Goal: Task Accomplishment & Management: Use online tool/utility

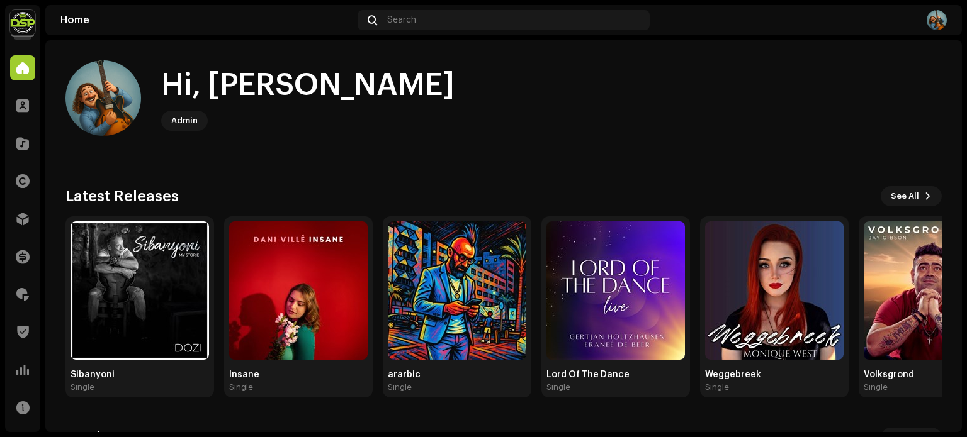
click at [295, 82] on div "Hi, [PERSON_NAME]" at bounding box center [307, 85] width 293 height 40
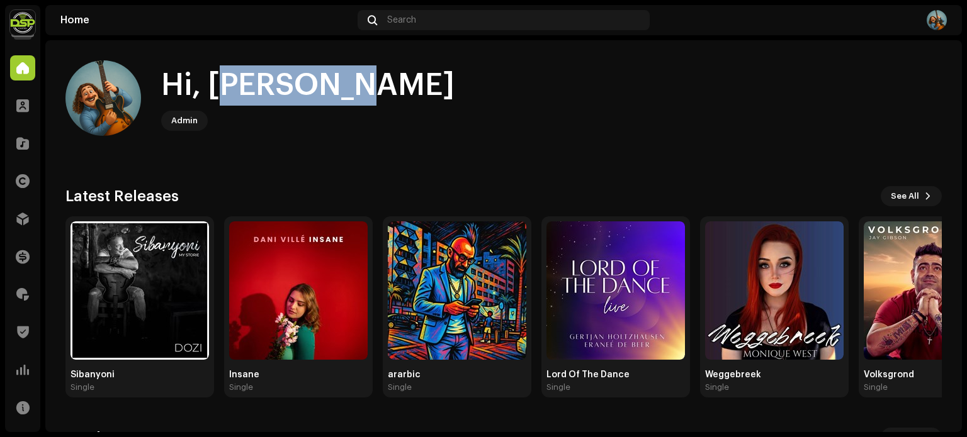
click at [295, 82] on div "Hi, [PERSON_NAME]" at bounding box center [307, 85] width 293 height 40
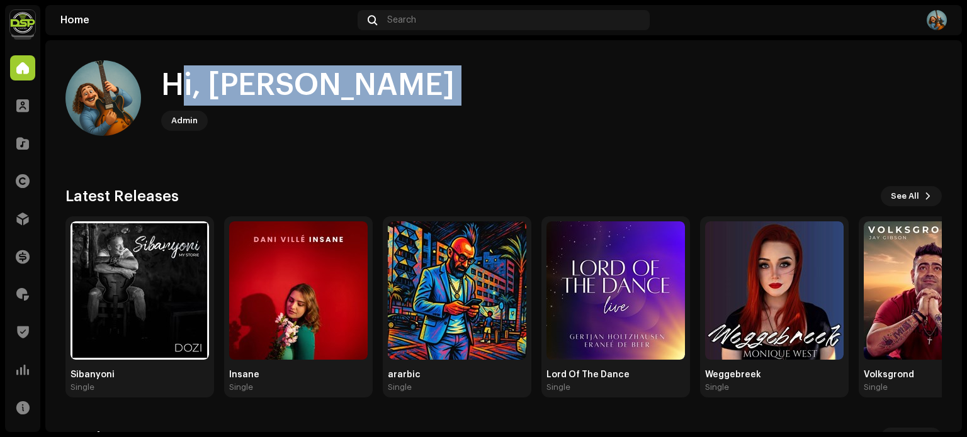
click at [295, 82] on div "Hi, [PERSON_NAME]" at bounding box center [307, 85] width 293 height 40
click at [412, 83] on div "Hi, [PERSON_NAME]" at bounding box center [503, 98] width 876 height 76
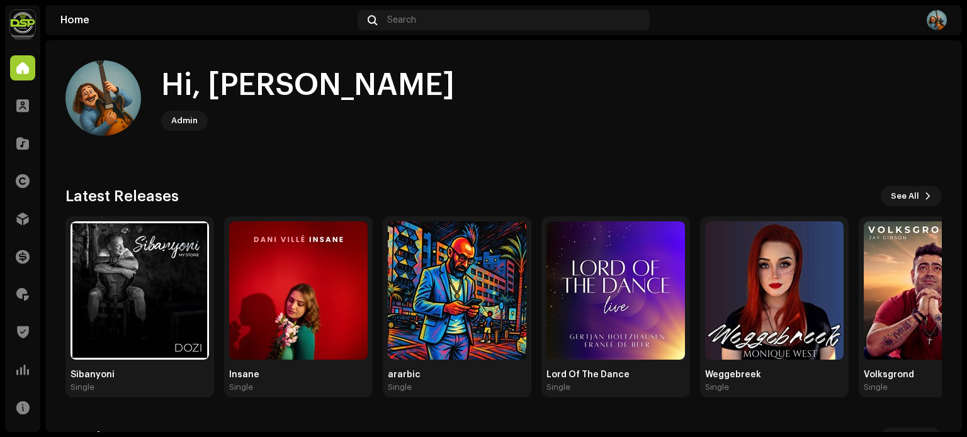
click at [20, 21] on img at bounding box center [22, 22] width 25 height 25
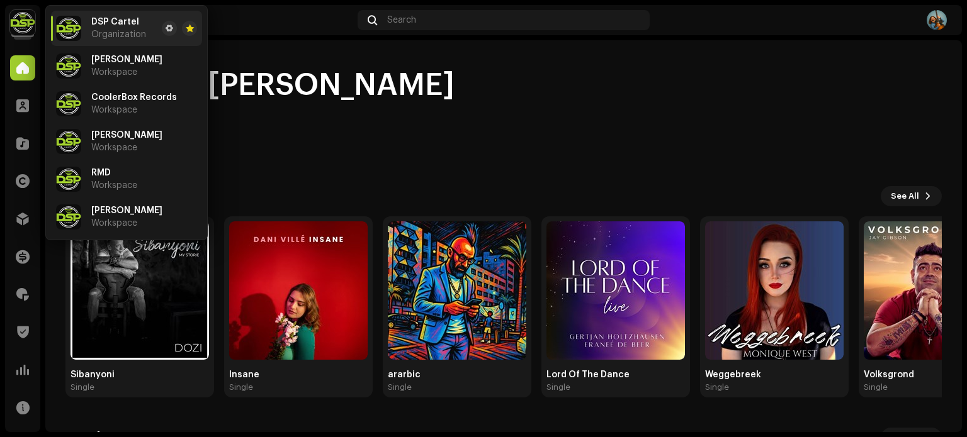
drag, startPoint x: 454, startPoint y: 125, endPoint x: 492, endPoint y: 14, distance: 116.4
click at [453, 125] on div "Hi, [PERSON_NAME]" at bounding box center [503, 98] width 876 height 76
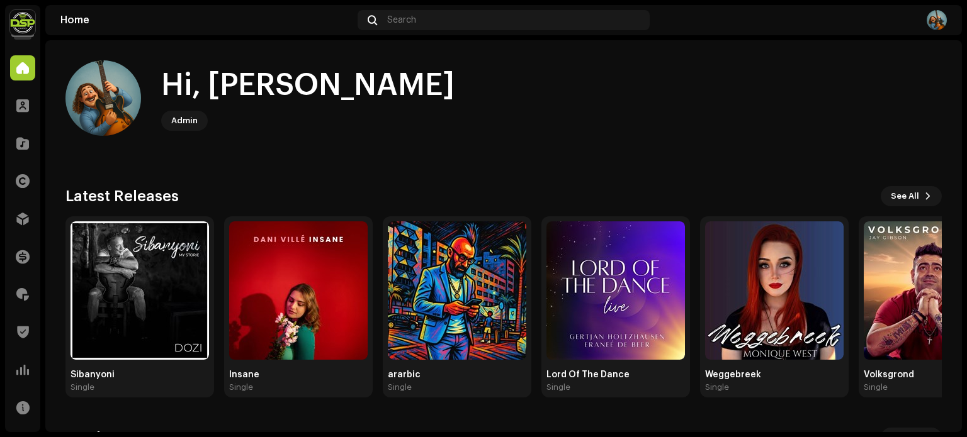
click at [182, 90] on div "Hi, [PERSON_NAME]" at bounding box center [307, 85] width 293 height 40
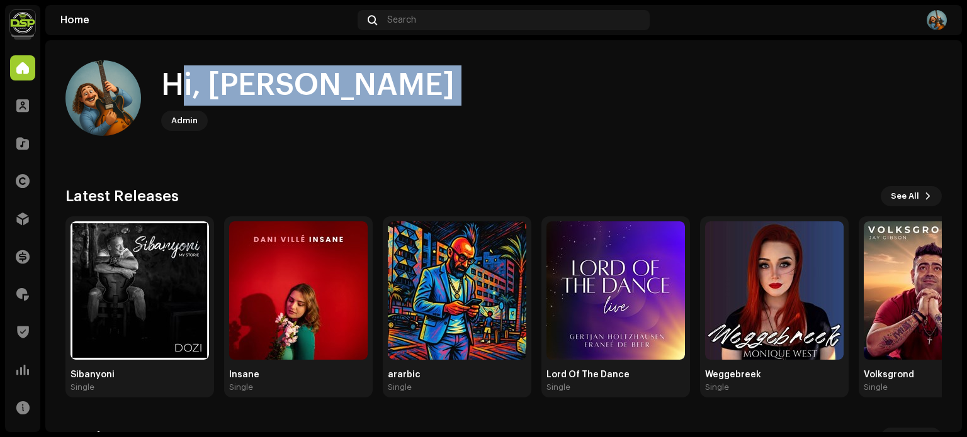
click at [240, 94] on div "Hi, [PERSON_NAME]" at bounding box center [307, 85] width 293 height 40
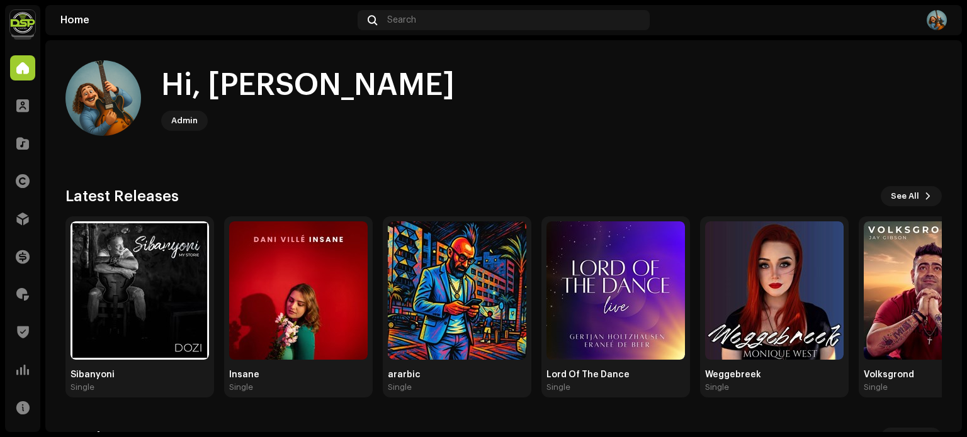
click at [185, 92] on div "Hi, [PERSON_NAME]" at bounding box center [307, 85] width 293 height 40
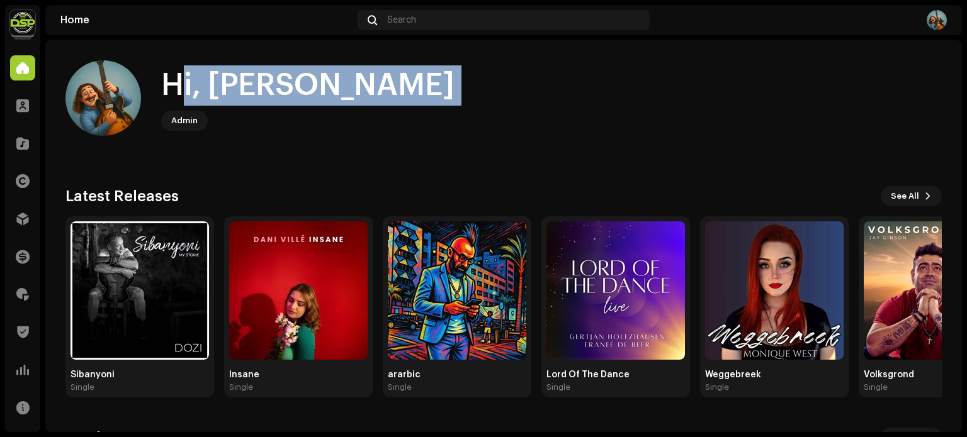
click at [230, 90] on div "Hi, [PERSON_NAME]" at bounding box center [307, 85] width 293 height 40
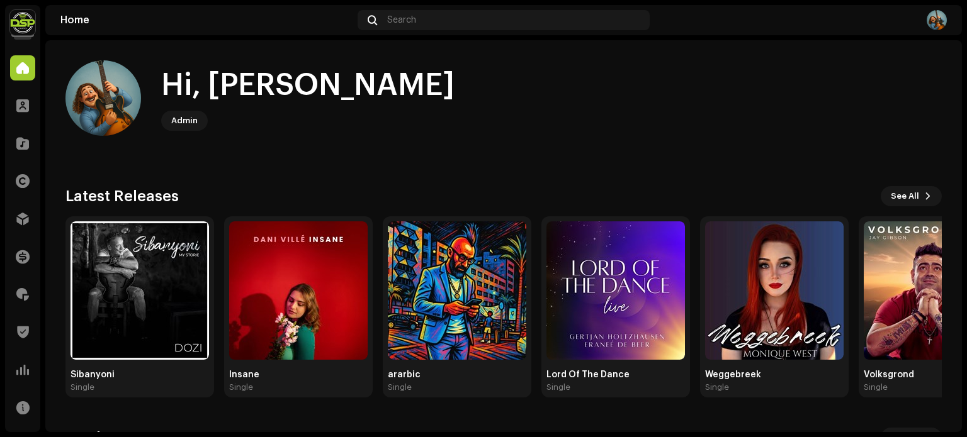
click at [259, 79] on div "Hi, [PERSON_NAME]" at bounding box center [307, 85] width 293 height 40
click at [258, 79] on div "Hi, [PERSON_NAME]" at bounding box center [307, 85] width 293 height 40
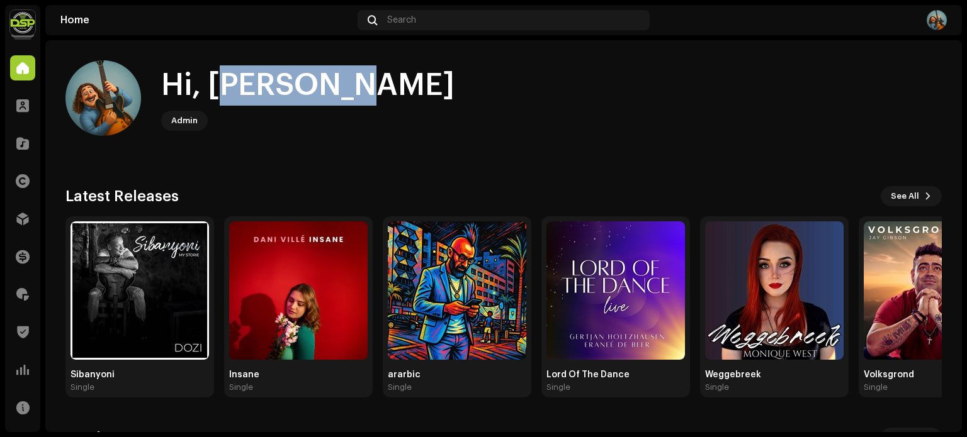
click at [258, 79] on div "Hi, [PERSON_NAME]" at bounding box center [307, 85] width 293 height 40
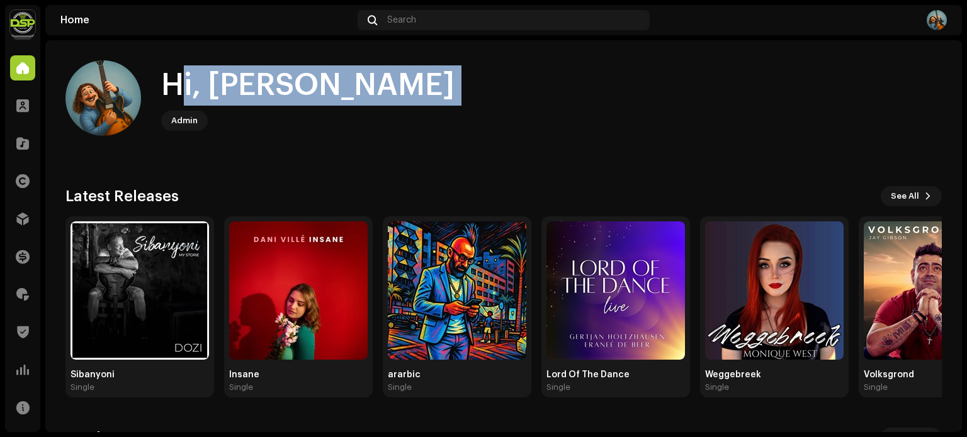
drag, startPoint x: 274, startPoint y: 82, endPoint x: 290, endPoint y: 85, distance: 16.7
click at [274, 82] on div "Hi, [PERSON_NAME]" at bounding box center [307, 85] width 293 height 40
click at [342, 88] on div "Hi, [PERSON_NAME]" at bounding box center [503, 98] width 876 height 76
drag, startPoint x: 307, startPoint y: 89, endPoint x: 162, endPoint y: 90, distance: 144.1
click at [162, 90] on div "Hi, [PERSON_NAME]" at bounding box center [503, 98] width 876 height 76
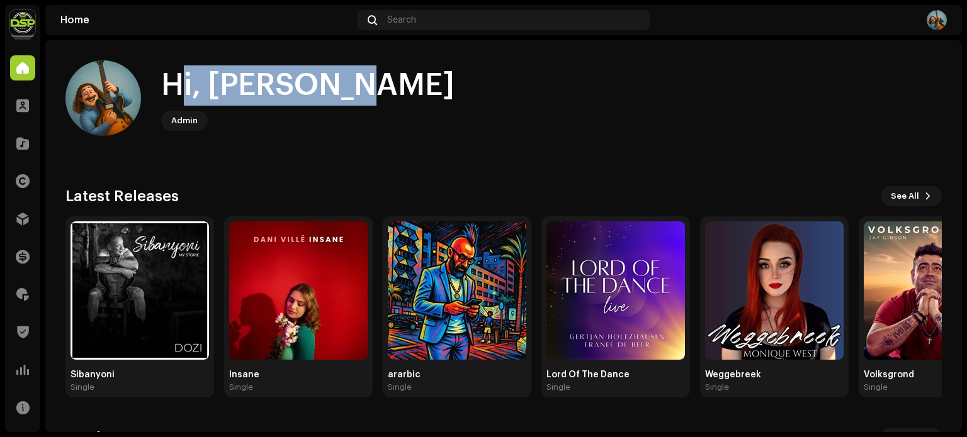
click at [162, 90] on div "Hi, [PERSON_NAME]" at bounding box center [307, 85] width 293 height 40
drag, startPoint x: 159, startPoint y: 89, endPoint x: 331, endPoint y: 95, distance: 171.9
click at [331, 95] on div "Hi, [PERSON_NAME]" at bounding box center [503, 98] width 876 height 76
drag, startPoint x: 345, startPoint y: 87, endPoint x: 159, endPoint y: 84, distance: 186.3
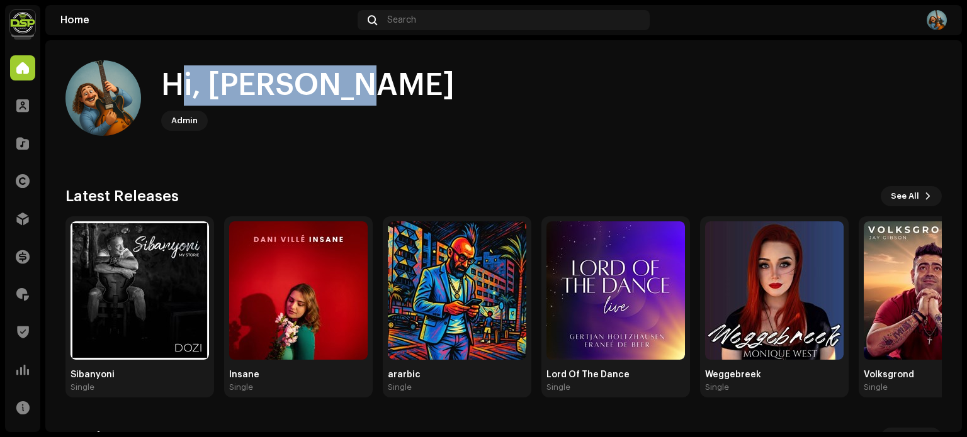
click at [159, 84] on div "Hi, [PERSON_NAME]" at bounding box center [503, 98] width 876 height 76
drag, startPoint x: 158, startPoint y: 84, endPoint x: 342, endPoint y: 94, distance: 184.7
click at [342, 94] on div "Hi, [PERSON_NAME]" at bounding box center [503, 98] width 876 height 76
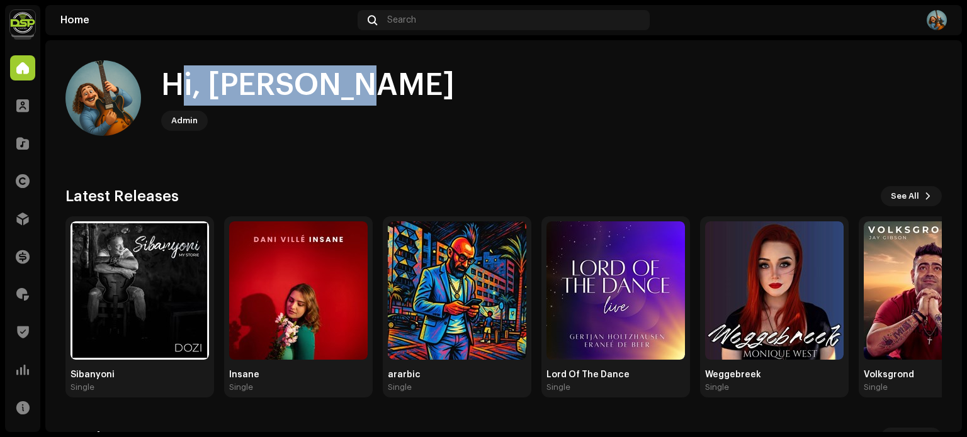
drag, startPoint x: 344, startPoint y: 90, endPoint x: 156, endPoint y: 87, distance: 187.6
click at [156, 87] on div "Hi, [PERSON_NAME]" at bounding box center [503, 98] width 876 height 76
drag, startPoint x: 166, startPoint y: 85, endPoint x: 337, endPoint y: 95, distance: 172.1
click at [337, 95] on div "Hi, [PERSON_NAME]" at bounding box center [503, 98] width 876 height 76
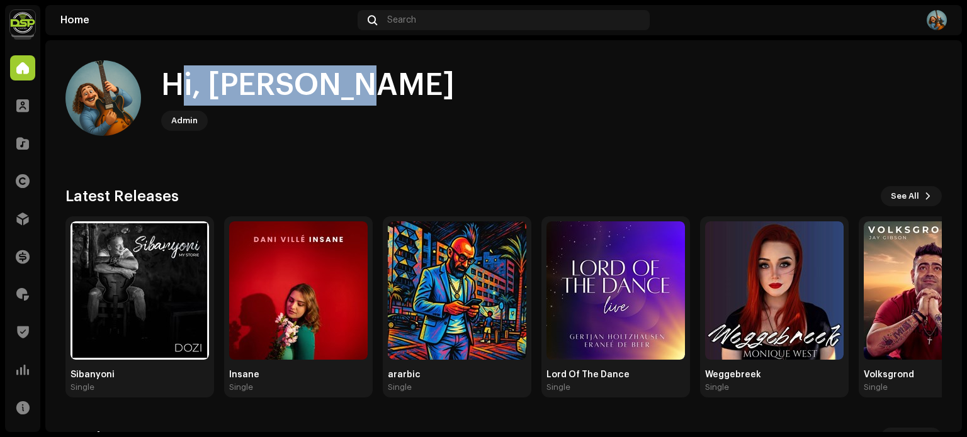
click at [337, 95] on div "Hi, [PERSON_NAME]" at bounding box center [503, 98] width 876 height 76
drag, startPoint x: 327, startPoint y: 90, endPoint x: 168, endPoint y: 90, distance: 159.3
click at [168, 90] on div "Hi, [PERSON_NAME]" at bounding box center [307, 85] width 293 height 40
drag, startPoint x: 169, startPoint y: 87, endPoint x: 324, endPoint y: 91, distance: 154.9
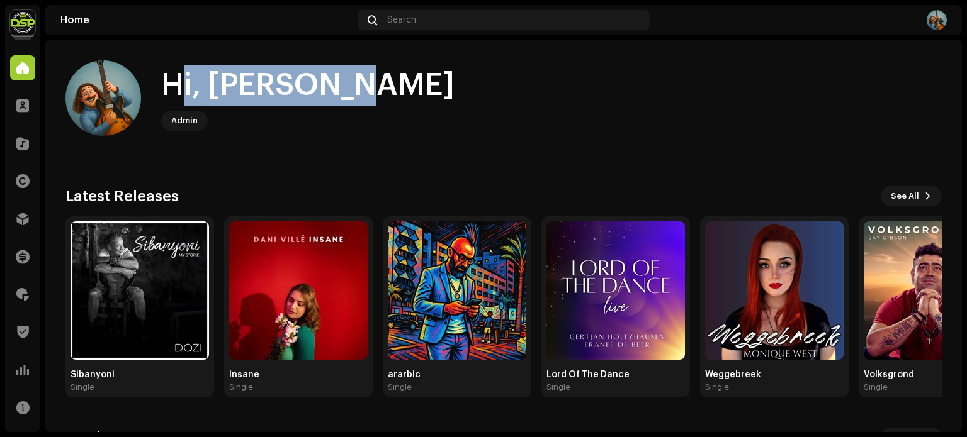
click at [324, 91] on div "Hi, [PERSON_NAME]" at bounding box center [307, 85] width 293 height 40
drag, startPoint x: 330, startPoint y: 89, endPoint x: 169, endPoint y: 88, distance: 161.1
click at [169, 88] on div "Hi, [PERSON_NAME]" at bounding box center [503, 98] width 876 height 76
click at [169, 88] on div "Hi, [PERSON_NAME]" at bounding box center [307, 85] width 293 height 40
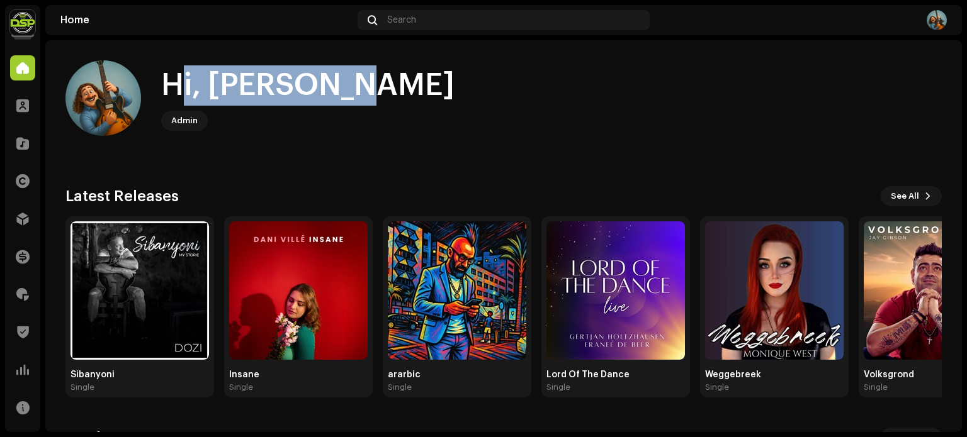
drag, startPoint x: 164, startPoint y: 87, endPoint x: 325, endPoint y: 95, distance: 161.3
click at [325, 95] on div "Hi, [PERSON_NAME]" at bounding box center [307, 85] width 293 height 40
drag, startPoint x: 330, startPoint y: 90, endPoint x: 167, endPoint y: 86, distance: 162.5
click at [167, 86] on div "Hi, [PERSON_NAME]" at bounding box center [307, 85] width 293 height 40
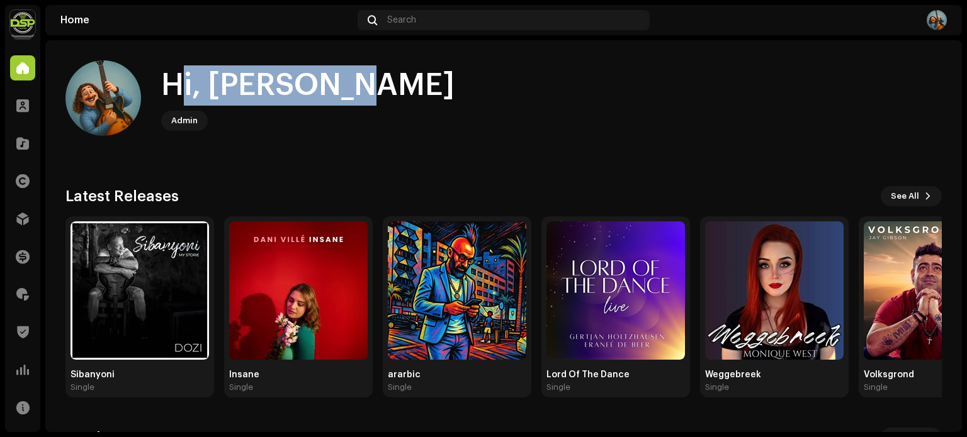
click at [167, 86] on div "Hi, [PERSON_NAME]" at bounding box center [307, 85] width 293 height 40
drag, startPoint x: 169, startPoint y: 84, endPoint x: 334, endPoint y: 90, distance: 164.4
click at [334, 90] on div "Hi, [PERSON_NAME]" at bounding box center [503, 98] width 876 height 76
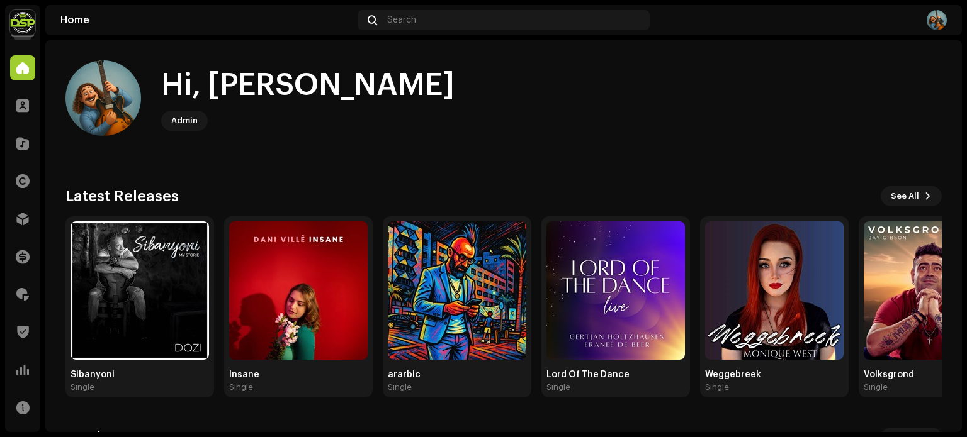
click at [25, 26] on img at bounding box center [22, 22] width 25 height 25
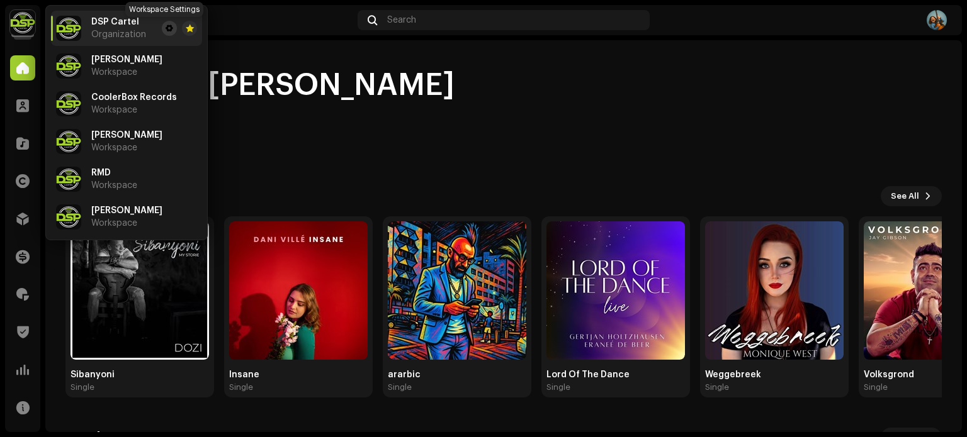
click at [166, 30] on span at bounding box center [170, 28] width 8 height 10
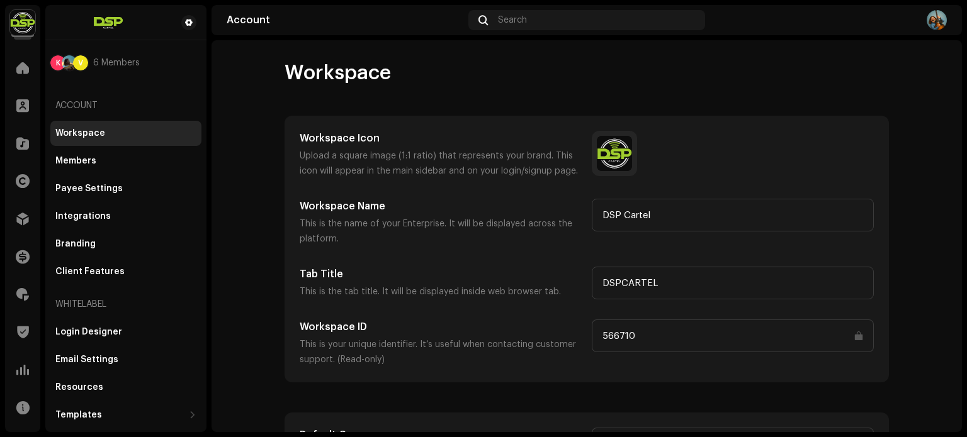
click at [344, 67] on span "Workspace" at bounding box center [338, 72] width 106 height 25
click at [330, 77] on span "Workspace" at bounding box center [338, 72] width 106 height 25
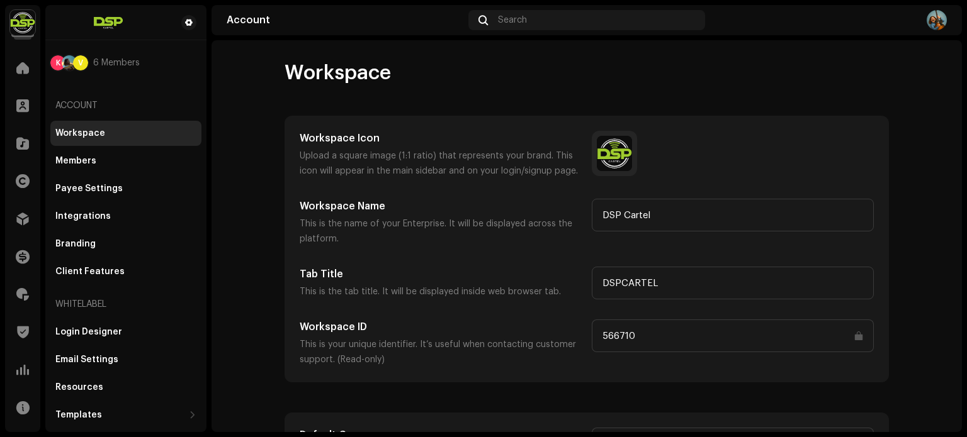
click at [330, 77] on span "Workspace" at bounding box center [338, 72] width 106 height 25
click at [331, 77] on span "Workspace" at bounding box center [338, 72] width 106 height 25
drag, startPoint x: 386, startPoint y: 73, endPoint x: 284, endPoint y: 67, distance: 102.8
click at [285, 67] on span "Workspace" at bounding box center [338, 72] width 106 height 25
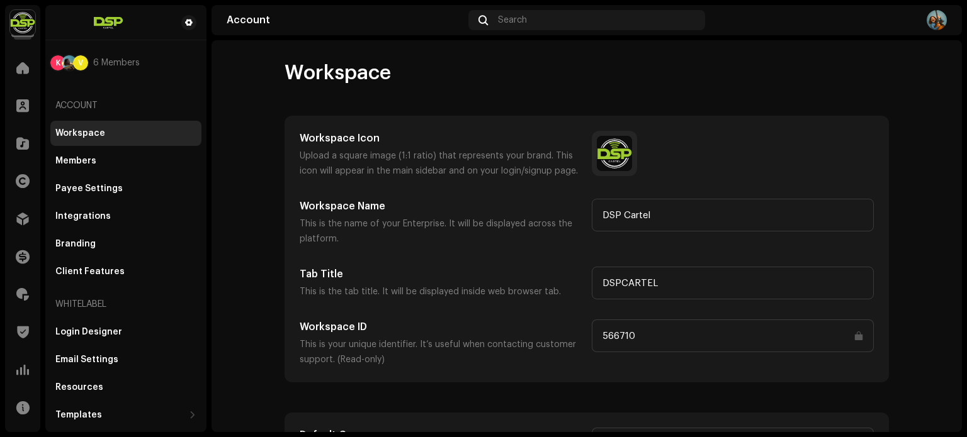
click at [285, 66] on span "Workspace" at bounding box center [338, 72] width 106 height 25
drag, startPoint x: 278, startPoint y: 69, endPoint x: 376, endPoint y: 71, distance: 97.6
click at [376, 71] on div "Workspace Workspace Icon Upload a square image (1:1 ratio) that represents your…" at bounding box center [586, 335] width 645 height 551
click at [377, 71] on span "Workspace" at bounding box center [338, 72] width 106 height 25
drag, startPoint x: 386, startPoint y: 74, endPoint x: 272, endPoint y: 72, distance: 113.9
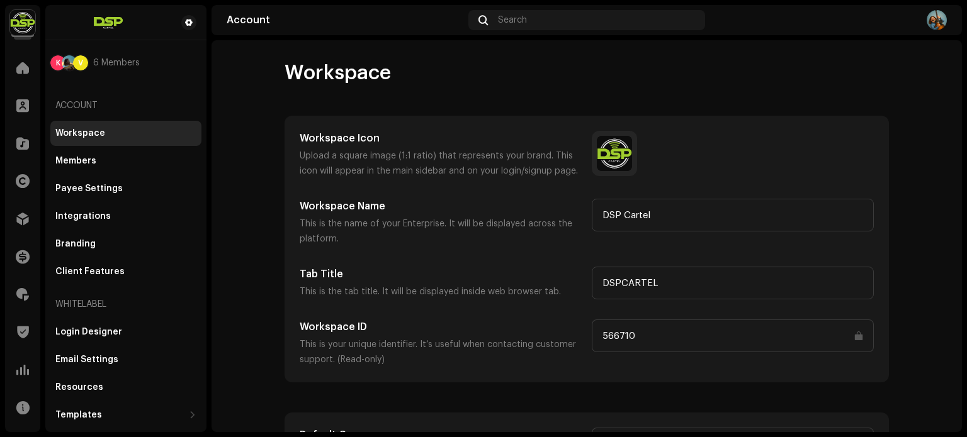
click at [272, 72] on div "Workspace Workspace Icon Upload a square image (1:1 ratio) that represents your…" at bounding box center [586, 335] width 645 height 551
drag, startPoint x: 287, startPoint y: 70, endPoint x: 403, endPoint y: 75, distance: 116.6
click at [403, 75] on div "Workspace" at bounding box center [587, 72] width 604 height 25
click at [401, 75] on div "Workspace" at bounding box center [587, 72] width 604 height 25
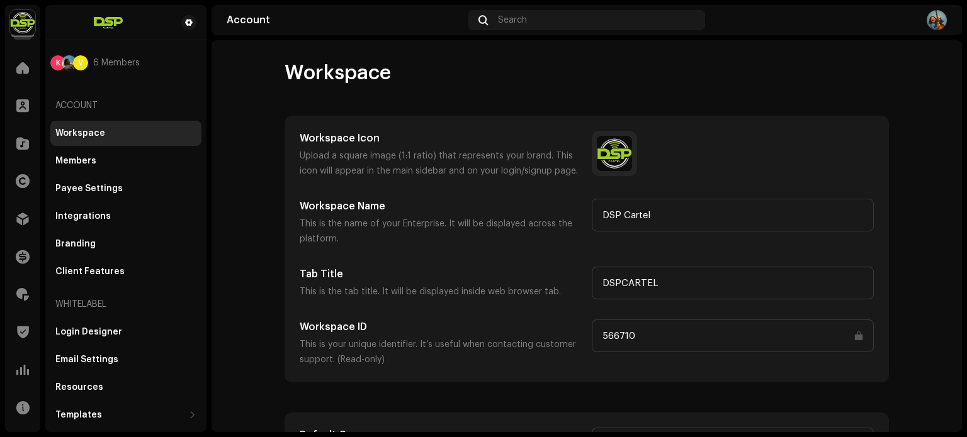
click at [384, 75] on span "Workspace" at bounding box center [338, 72] width 106 height 25
drag, startPoint x: 390, startPoint y: 75, endPoint x: 278, endPoint y: 82, distance: 112.9
click at [278, 82] on div "Workspace Workspace Icon Upload a square image (1:1 ratio) that represents your…" at bounding box center [586, 335] width 645 height 551
click at [14, 25] on img at bounding box center [22, 22] width 25 height 25
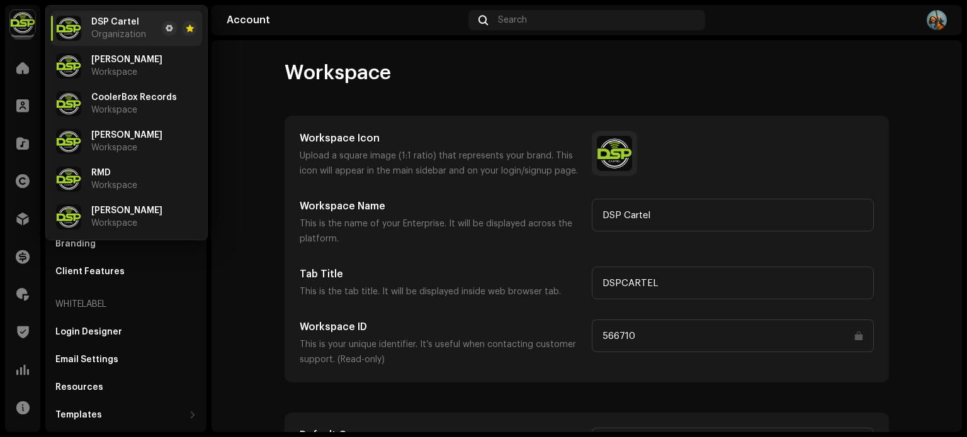
click at [264, 74] on div "Workspace Workspace Icon Upload a square image (1:1 ratio) that represents your…" at bounding box center [586, 335] width 645 height 551
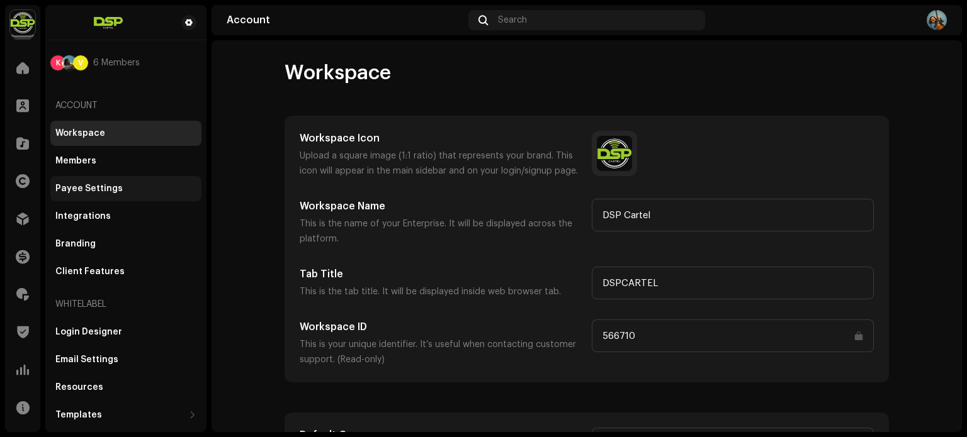
click at [137, 184] on div "Payee Settings" at bounding box center [125, 189] width 141 height 10
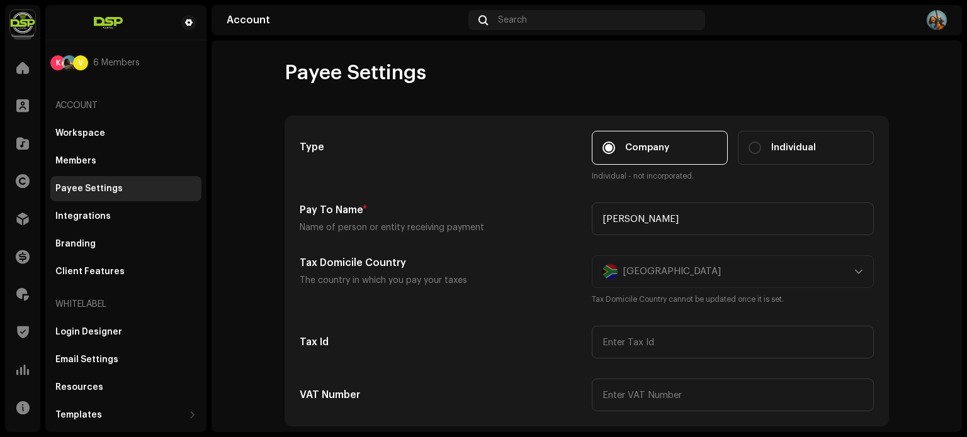
drag, startPoint x: 448, startPoint y: 72, endPoint x: 267, endPoint y: 72, distance: 181.3
drag, startPoint x: 274, startPoint y: 70, endPoint x: 426, endPoint y: 76, distance: 151.2
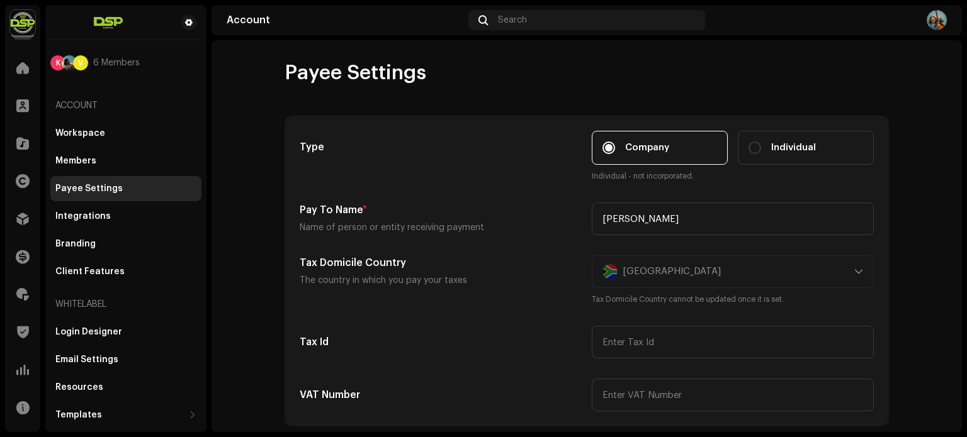
click at [426, 76] on div "Payee Settings" at bounding box center [587, 72] width 604 height 25
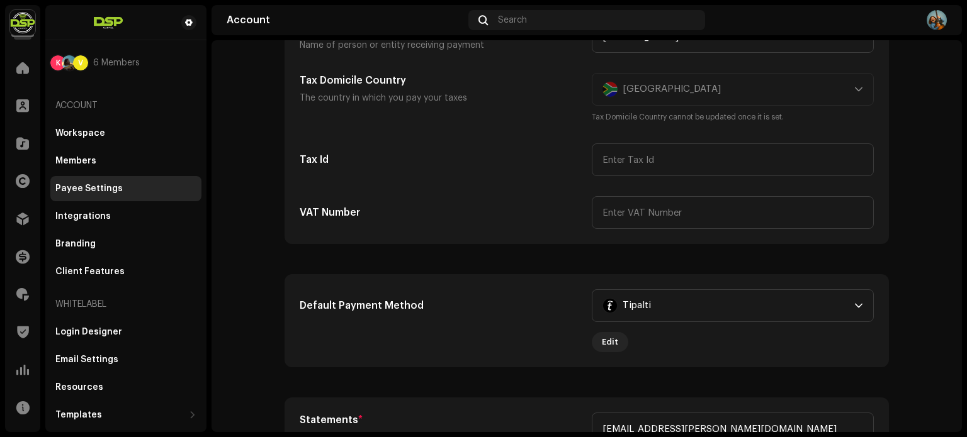
scroll to position [198, 0]
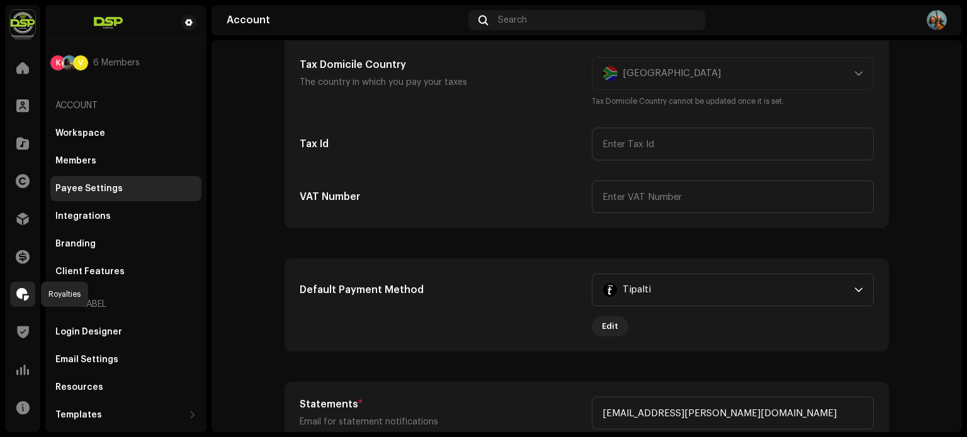
click at [14, 285] on div at bounding box center [22, 294] width 25 height 25
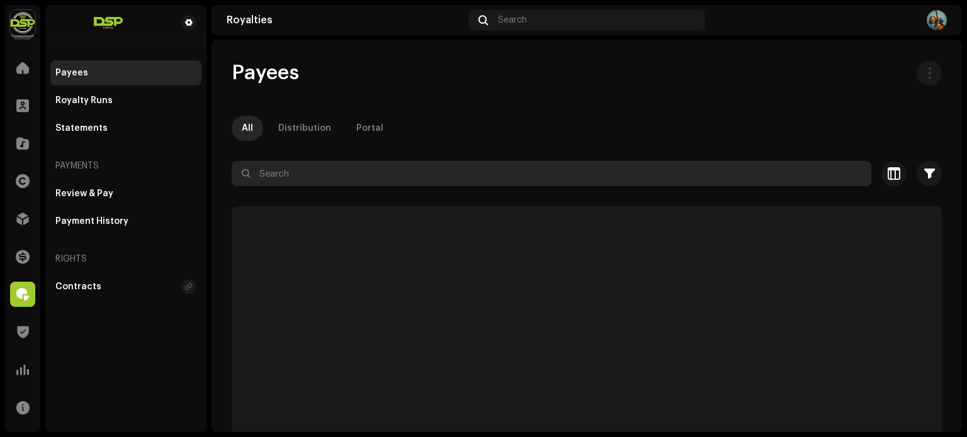
click at [325, 173] on input "text" at bounding box center [552, 173] width 640 height 25
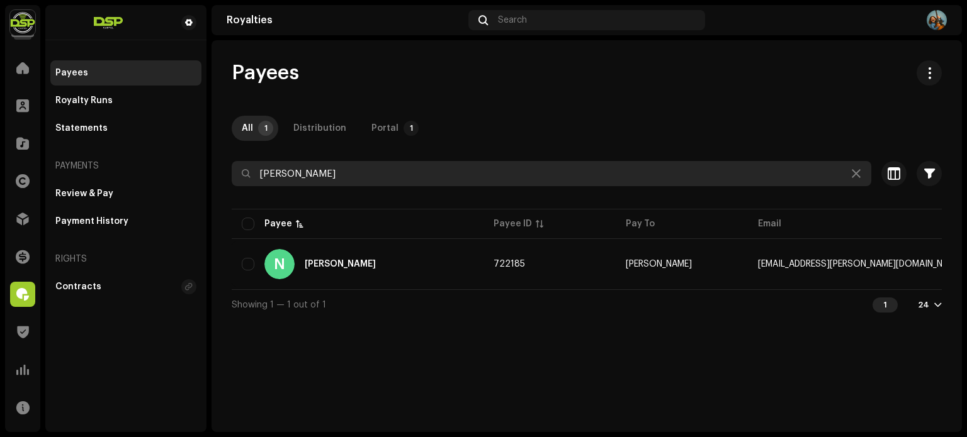
type input "[PERSON_NAME]"
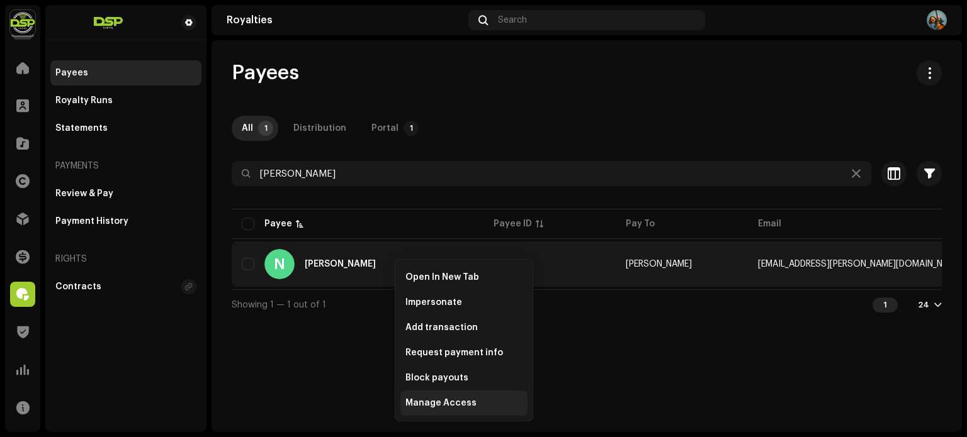
click at [458, 398] on span "Manage Access" at bounding box center [440, 403] width 71 height 10
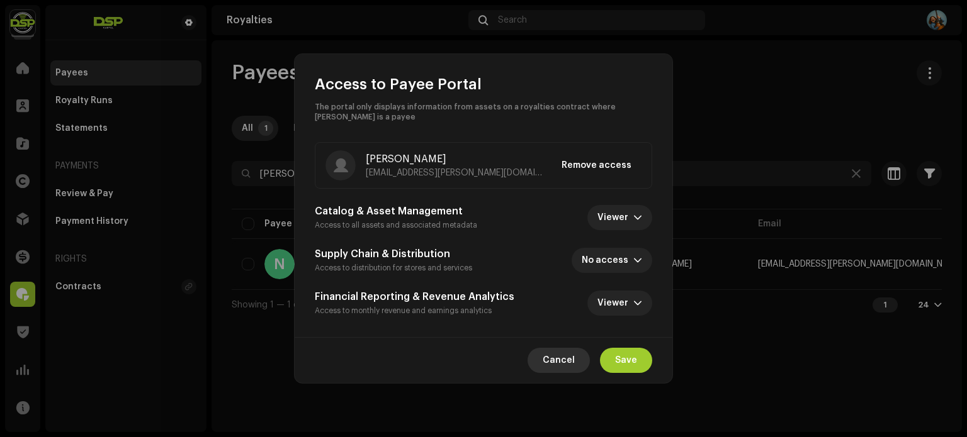
click at [558, 361] on span "Cancel" at bounding box center [559, 360] width 32 height 25
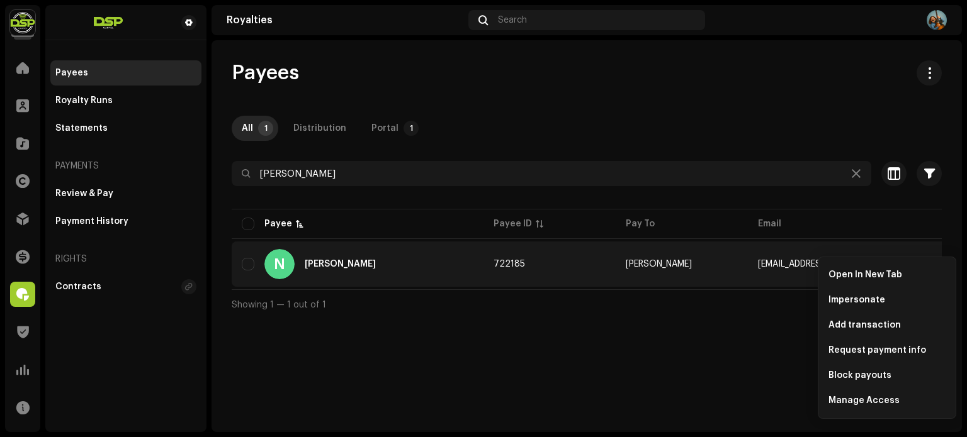
click at [680, 329] on div "Payees All 1 Distribution Portal 1 [PERSON_NAME] Selected 0 Select all 1 Option…" at bounding box center [586, 236] width 750 height 392
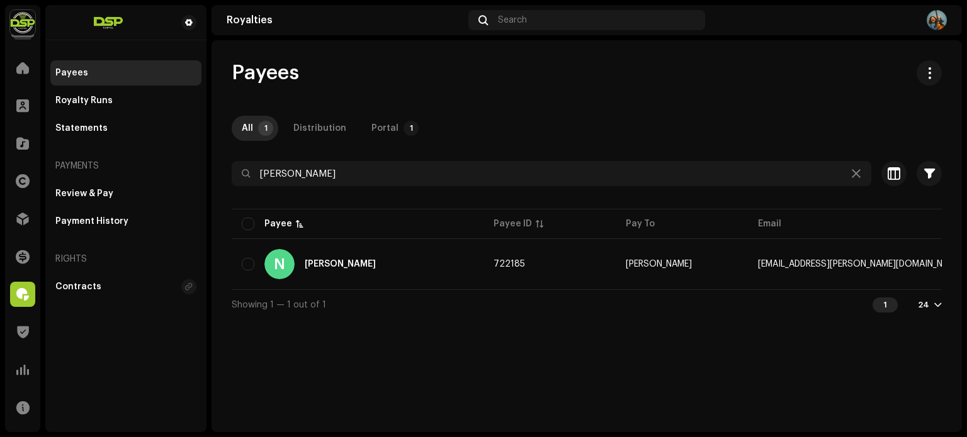
click at [496, 317] on div "Showing 1 — 1 out of 1 1 24" at bounding box center [587, 305] width 710 height 30
click at [850, 178] on div at bounding box center [855, 173] width 15 height 15
click at [856, 171] on icon at bounding box center [856, 174] width 9 height 10
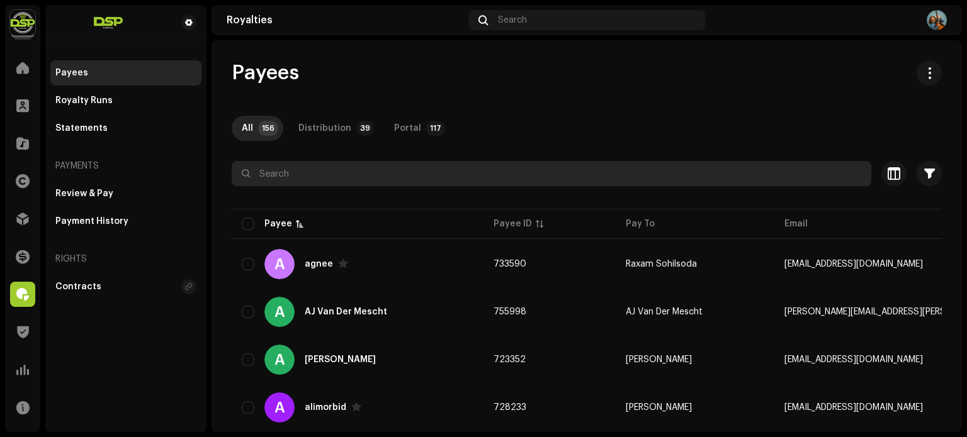
click at [403, 178] on input "text" at bounding box center [552, 173] width 640 height 25
type input "[PERSON_NAME]"
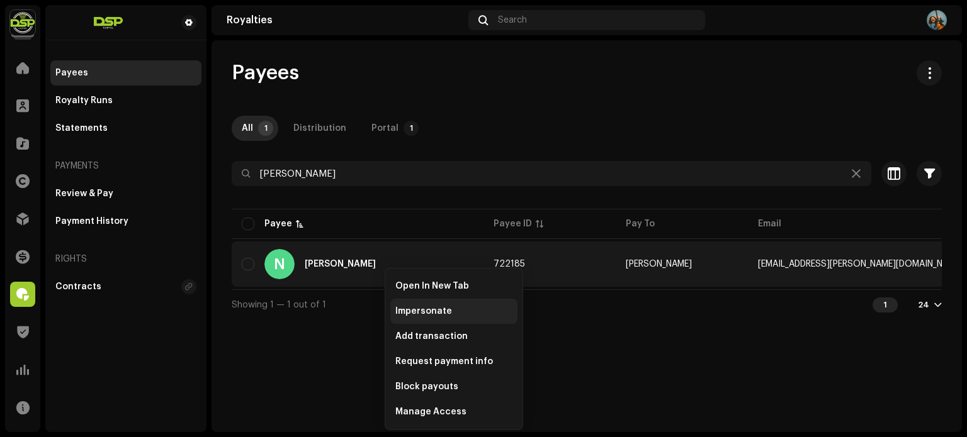
click at [453, 317] on div "Impersonate" at bounding box center [453, 311] width 127 height 25
